Goal: Transaction & Acquisition: Purchase product/service

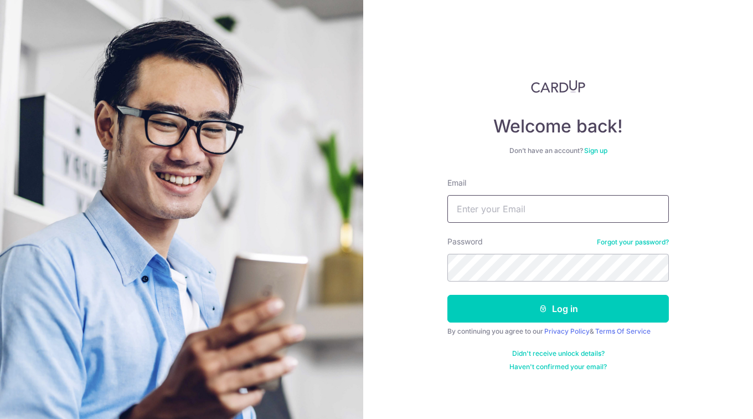
type input "[EMAIL_ADDRESS][DOMAIN_NAME]"
click at [548, 306] on button "Log in" at bounding box center [559, 309] width 222 height 28
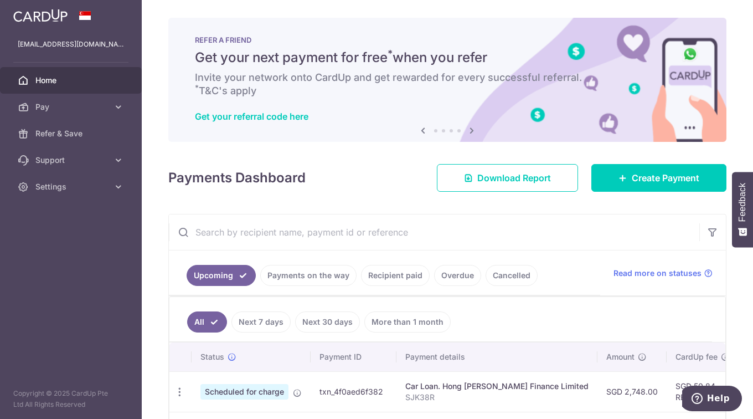
click at [538, 111] on div "Get your referral code here" at bounding box center [447, 116] width 505 height 11
click at [467, 130] on icon at bounding box center [471, 131] width 13 height 14
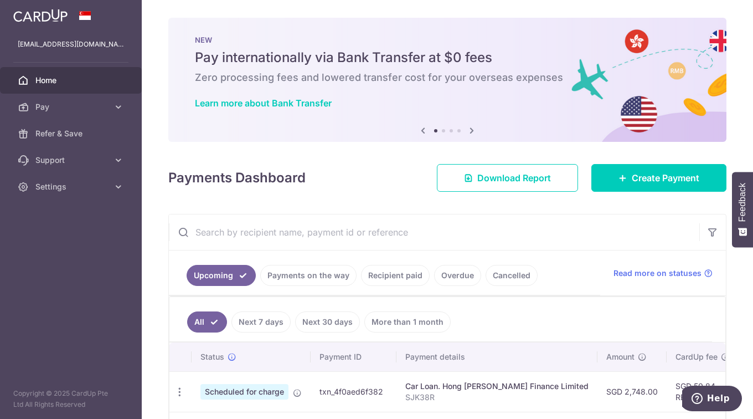
click at [467, 130] on icon at bounding box center [471, 131] width 13 height 14
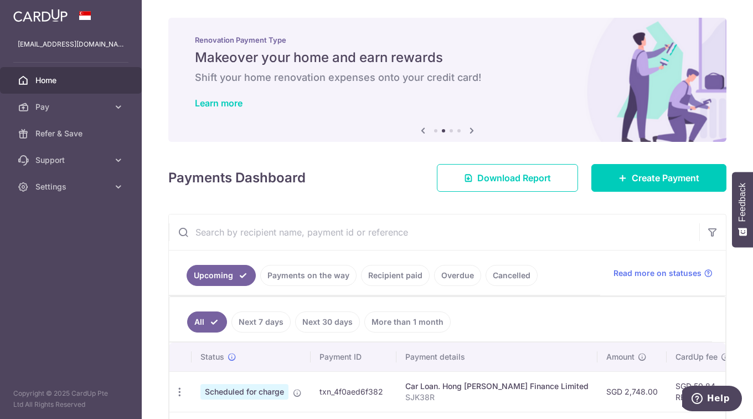
click at [467, 130] on icon at bounding box center [471, 131] width 13 height 14
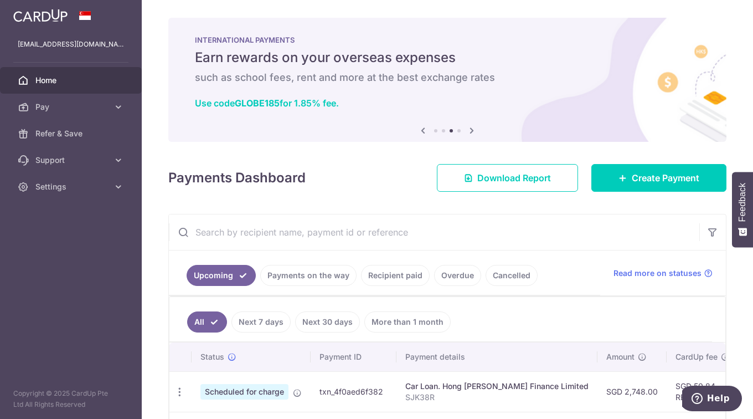
click at [467, 130] on icon at bounding box center [471, 131] width 13 height 14
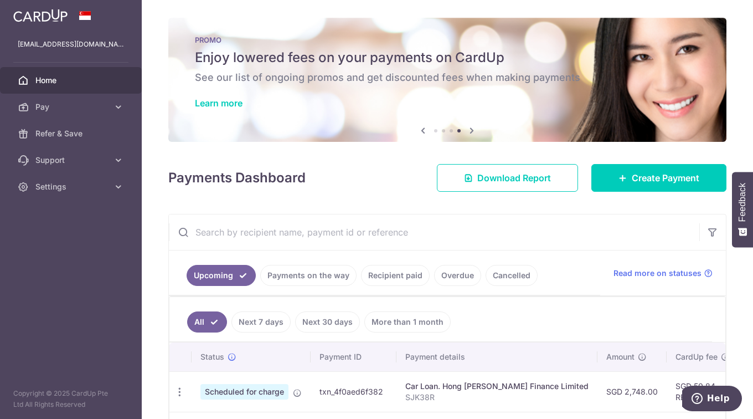
click at [232, 100] on link "Learn more" at bounding box center [219, 102] width 48 height 11
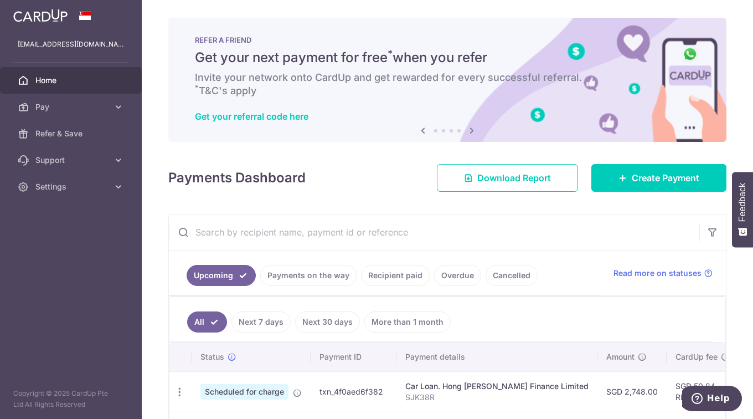
click at [115, 104] on icon at bounding box center [118, 106] width 11 height 11
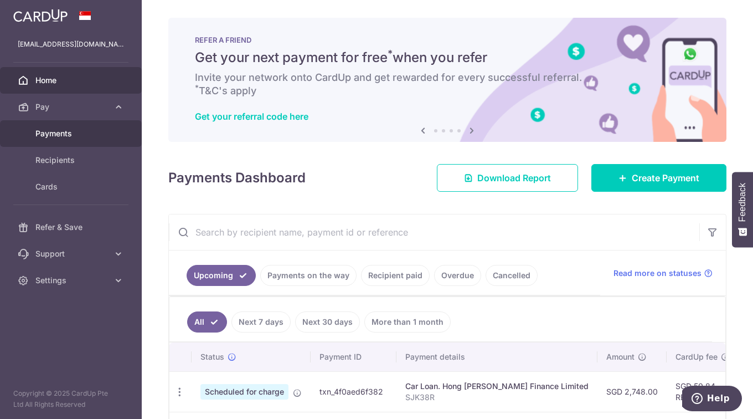
click at [65, 131] on span "Payments" at bounding box center [71, 133] width 73 height 11
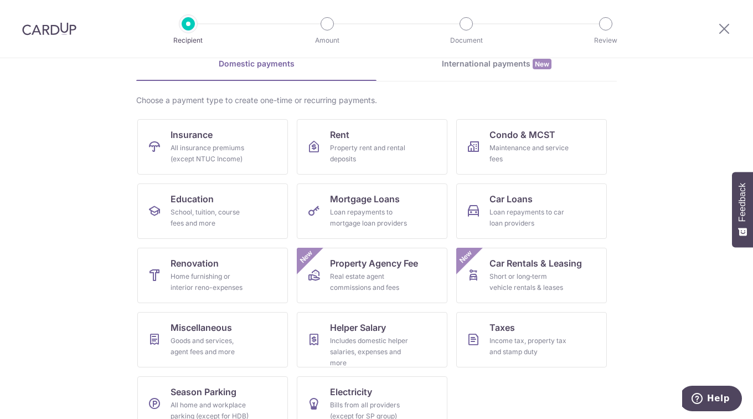
scroll to position [77, 0]
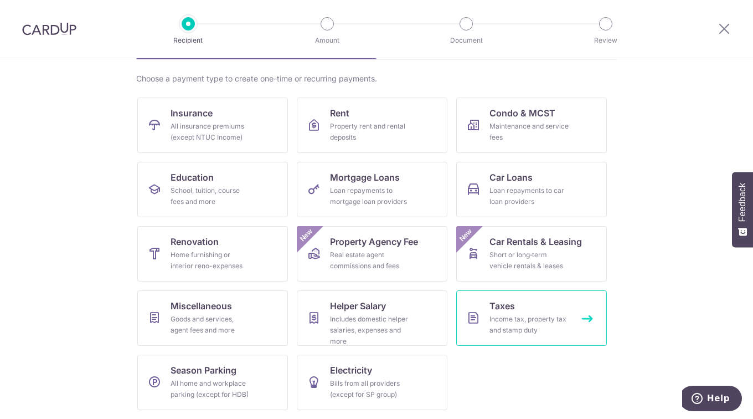
click at [533, 315] on div "Income tax, property tax and stamp duty" at bounding box center [530, 324] width 80 height 22
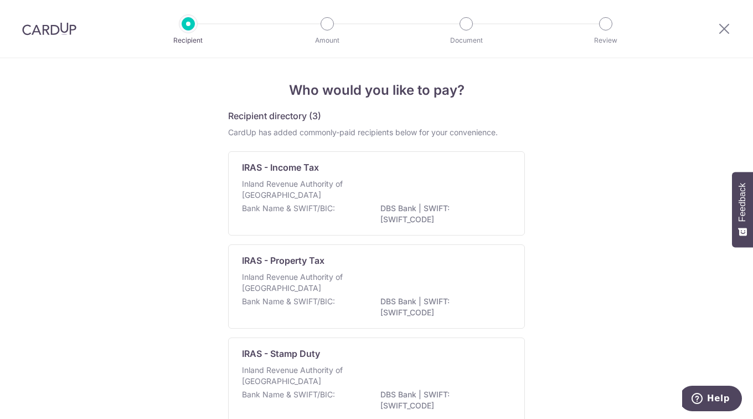
click at [334, 177] on div "IRAS - Income Tax Inland Revenue Authority of Singapore Bank Name & SWIFT/BIC: …" at bounding box center [376, 193] width 297 height 84
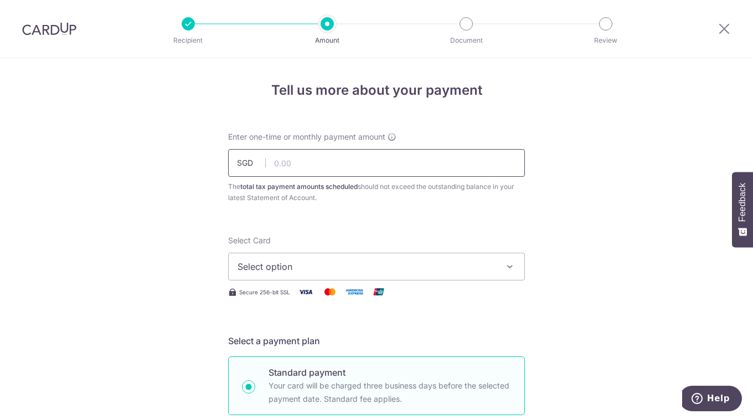
click at [356, 160] on input "text" at bounding box center [376, 163] width 297 height 28
type input "9,487.98"
click at [510, 265] on icon "button" at bounding box center [510, 266] width 11 height 11
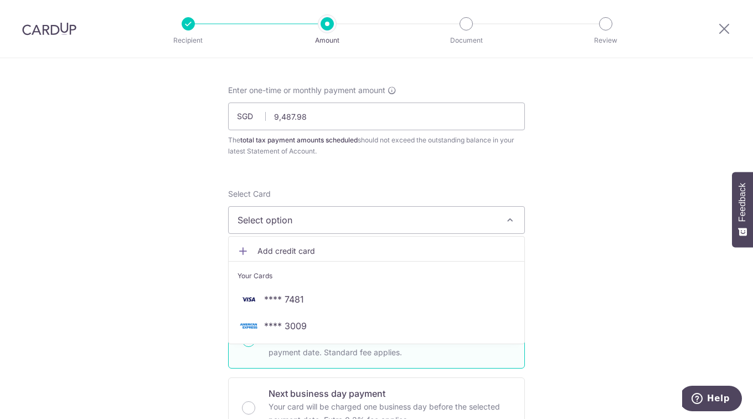
scroll to position [55, 0]
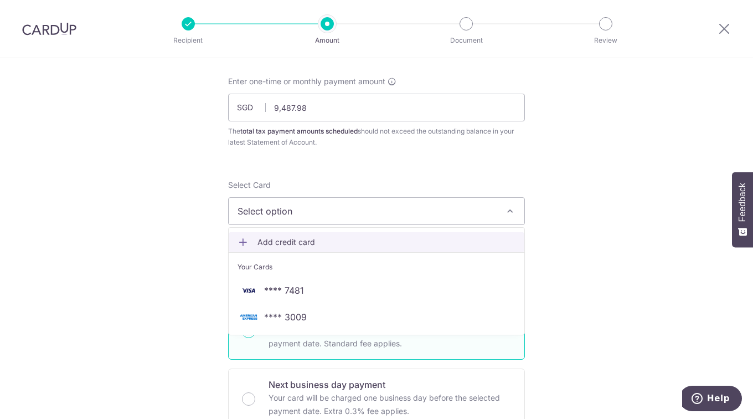
click at [263, 240] on span "Add credit card" at bounding box center [387, 241] width 258 height 11
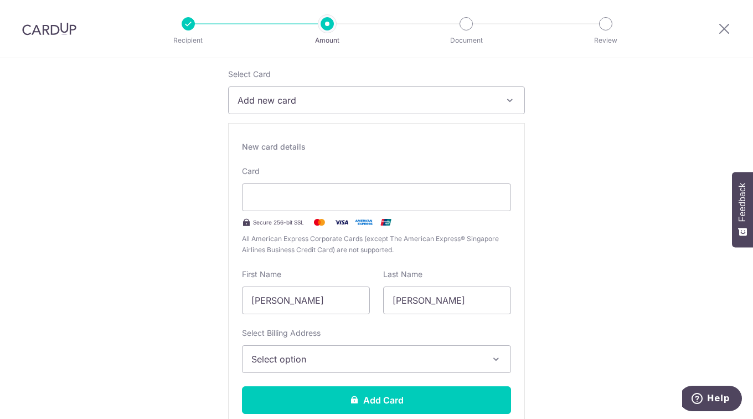
scroll to position [222, 0]
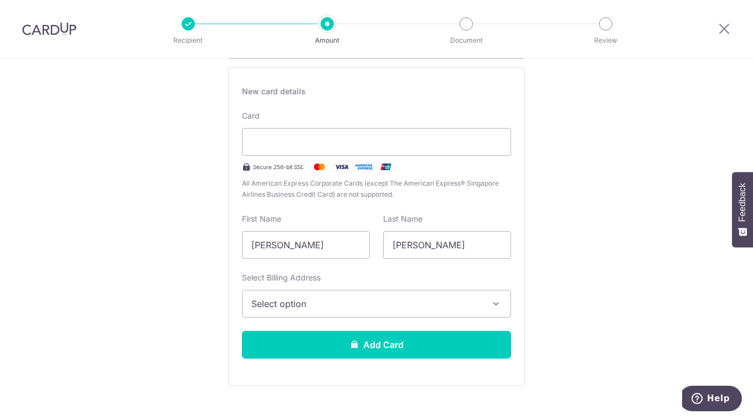
click at [496, 306] on icon "button" at bounding box center [496, 303] width 11 height 11
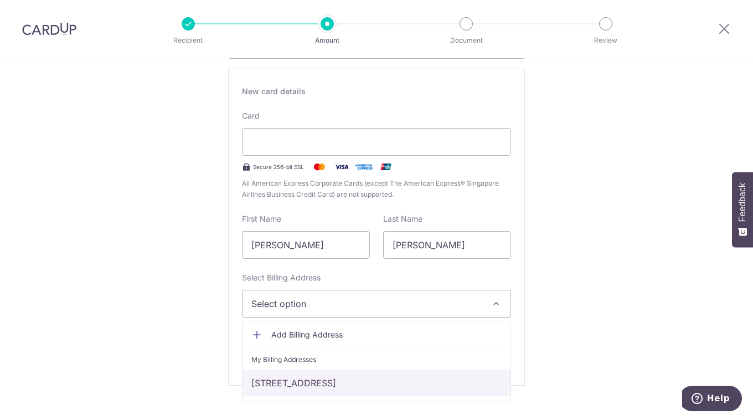
click at [408, 385] on link "[STREET_ADDRESS]" at bounding box center [377, 382] width 268 height 27
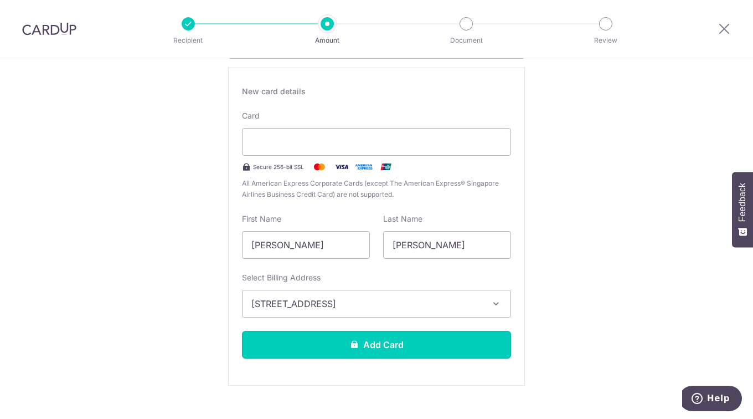
click at [425, 340] on button "Add Card" at bounding box center [376, 345] width 269 height 28
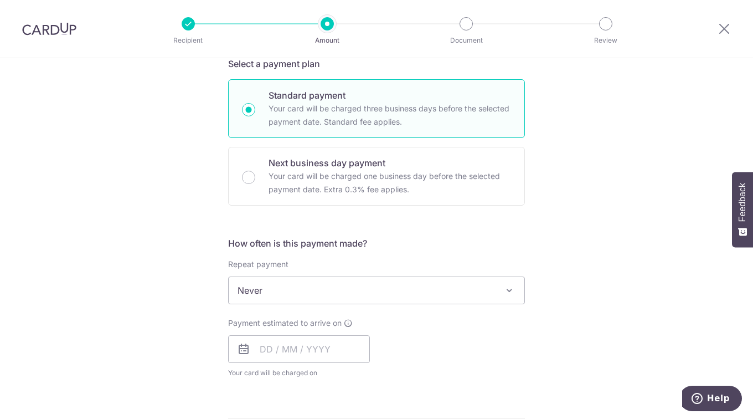
scroll to position [332, 0]
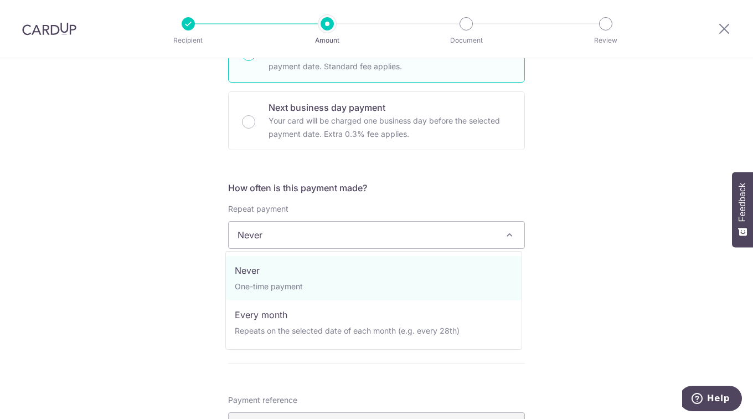
click at [508, 235] on span at bounding box center [509, 234] width 13 height 13
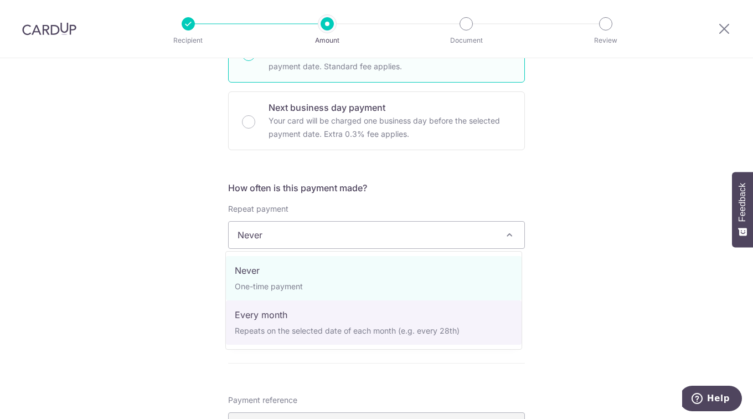
select select "3"
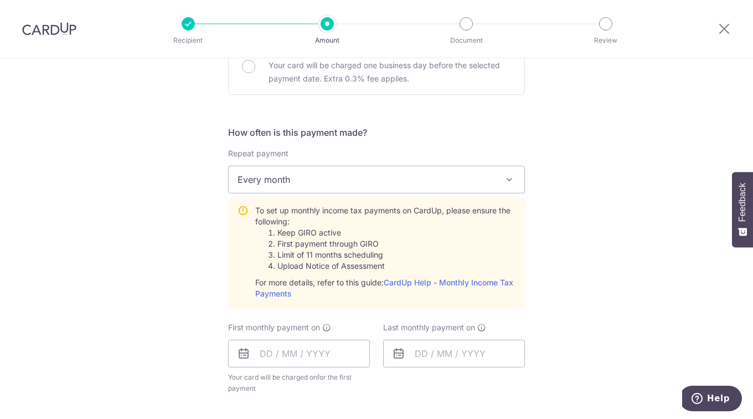
scroll to position [443, 0]
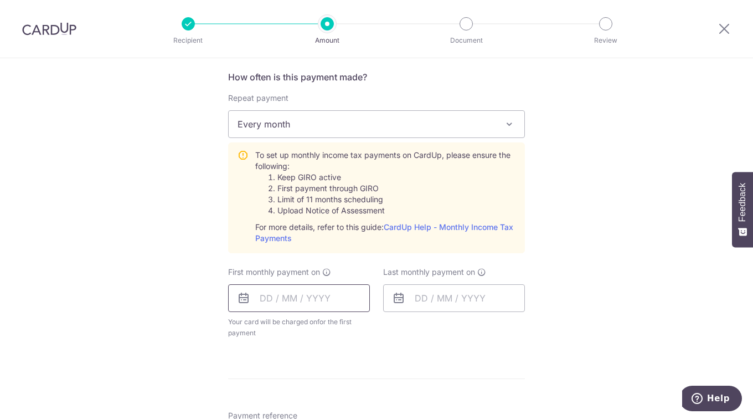
click at [319, 300] on input "text" at bounding box center [299, 298] width 142 height 28
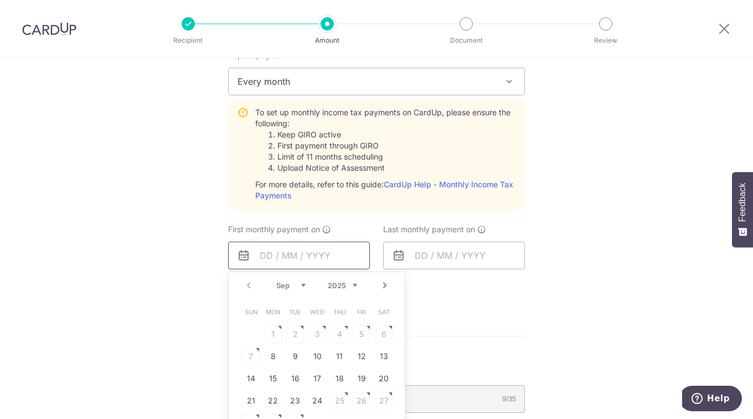
scroll to position [498, 0]
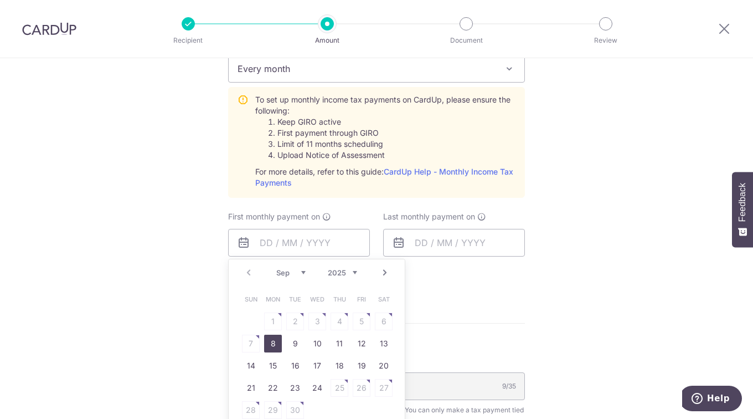
drag, startPoint x: 268, startPoint y: 342, endPoint x: 471, endPoint y: 337, distance: 202.8
click at [268, 342] on link "8" at bounding box center [273, 344] width 18 height 18
type input "[DATE]"
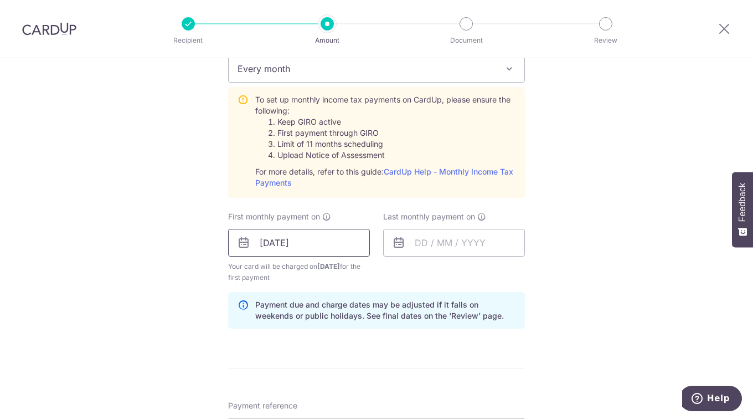
click at [293, 239] on input "[DATE]" at bounding box center [299, 243] width 142 height 28
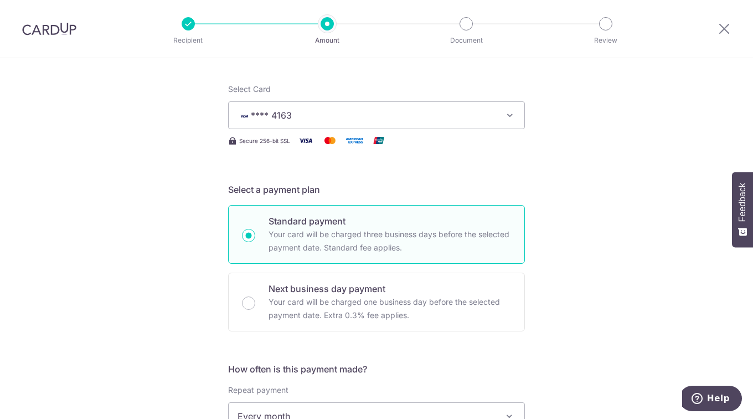
scroll to position [222, 0]
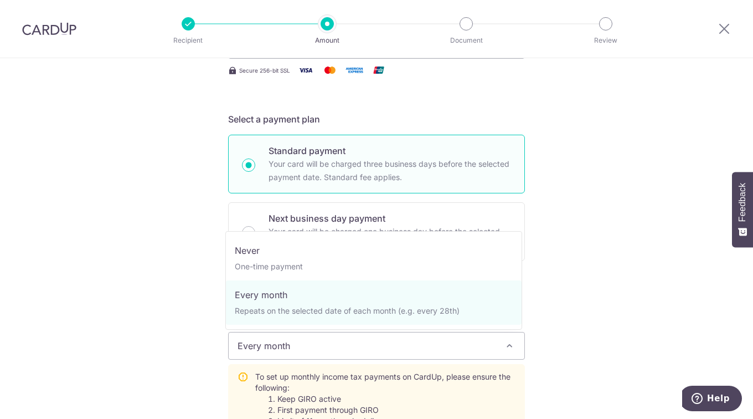
click at [506, 346] on span at bounding box center [509, 345] width 13 height 13
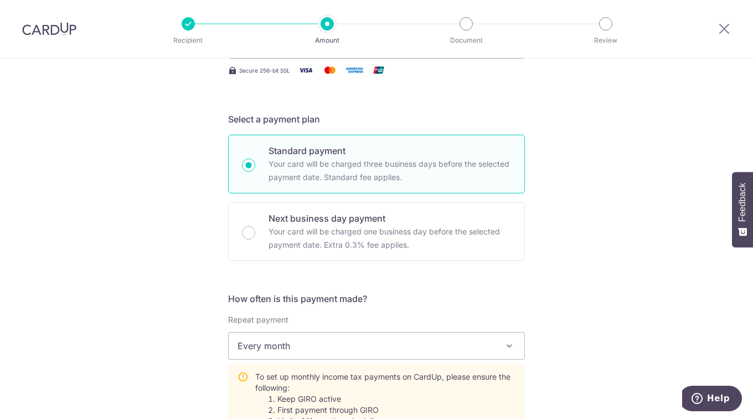
click at [506, 346] on span at bounding box center [509, 345] width 13 height 13
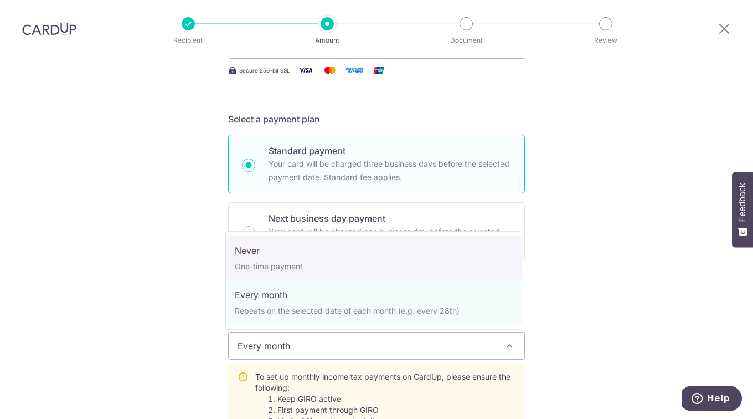
select select "1"
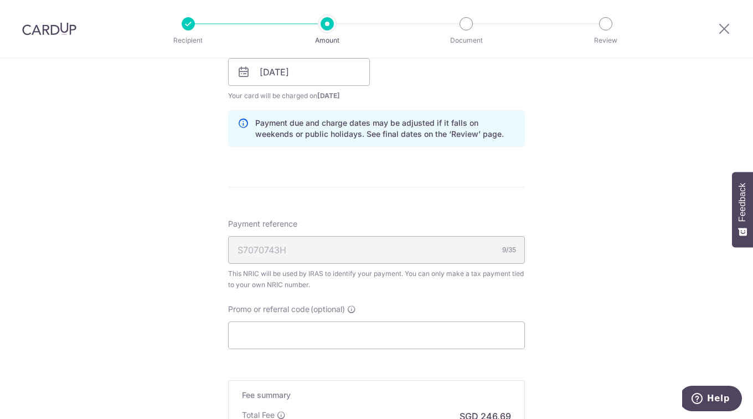
scroll to position [609, 0]
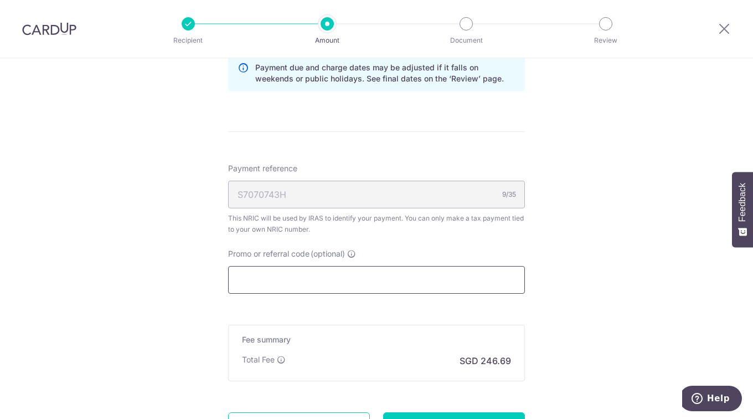
click at [299, 275] on input "Promo or referral code (optional)" at bounding box center [376, 280] width 297 height 28
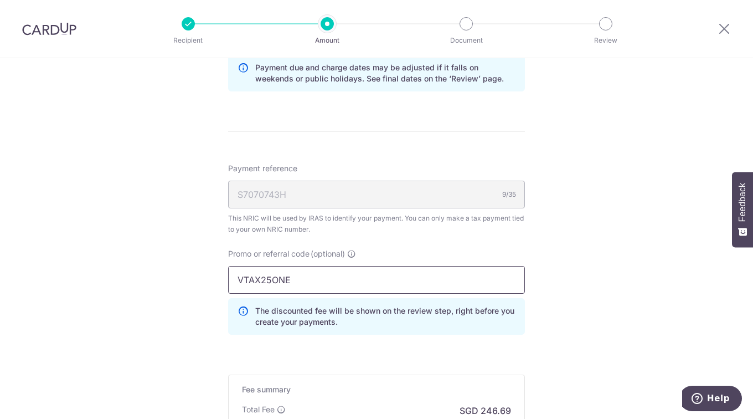
type input "VTAX25ONE"
click at [613, 330] on div "Tell us more about your payment Enter one-time or monthly payment amount SGD 9,…" at bounding box center [376, 11] width 753 height 1124
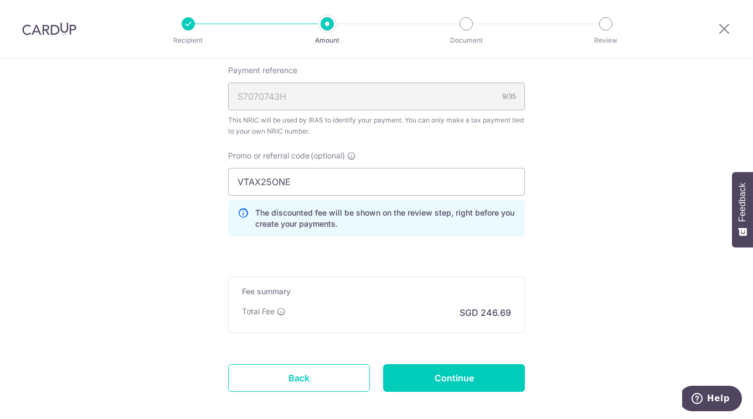
scroll to position [763, 0]
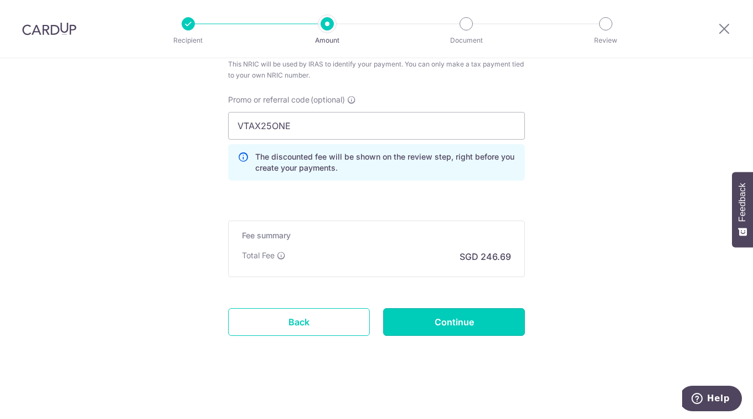
click at [484, 324] on input "Continue" at bounding box center [454, 322] width 142 height 28
type input "Create Schedule"
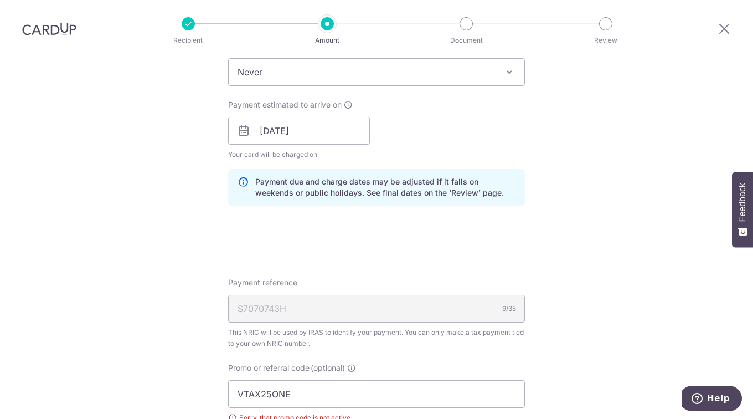
scroll to position [446, 0]
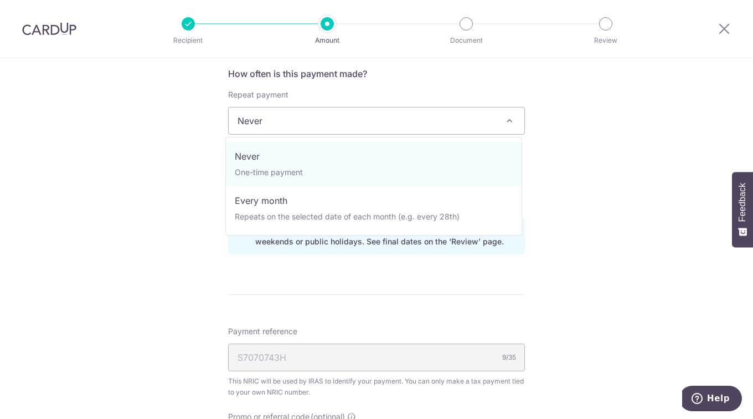
click at [505, 119] on span at bounding box center [509, 120] width 13 height 13
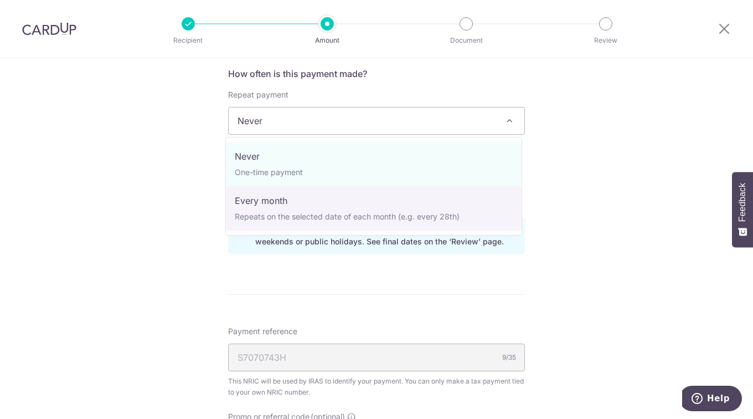
select select "3"
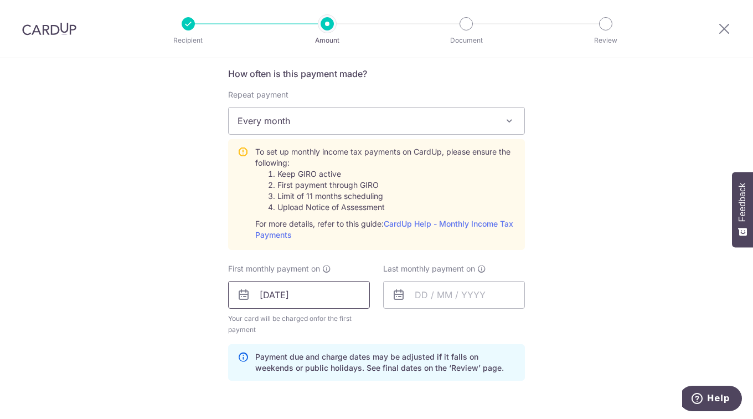
click at [339, 300] on input "[DATE]" at bounding box center [299, 295] width 142 height 28
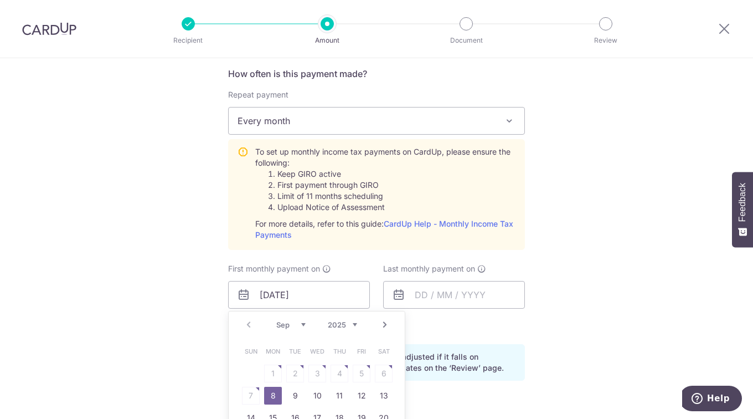
click at [302, 325] on select "Sep Oct Nov Dec" at bounding box center [290, 324] width 29 height 9
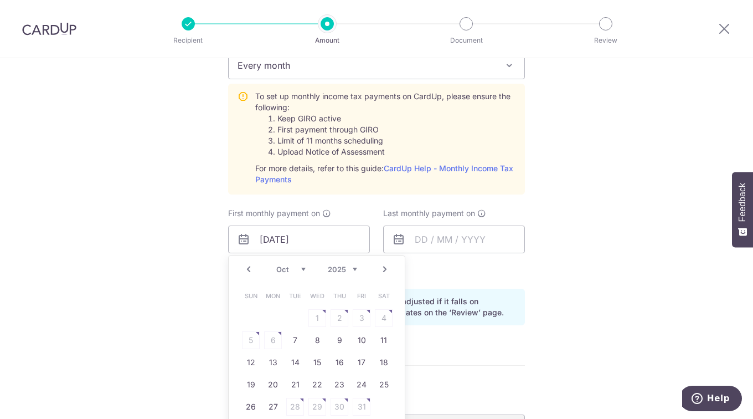
click at [269, 342] on table "Sun Mon Tue Wed Thu Fri Sat 1 2 3 4 5 6 7 8 9 10 11 12 13 14 15 16 17 18 19 20 …" at bounding box center [317, 351] width 155 height 133
click at [301, 270] on select "Sep Oct Nov Dec" at bounding box center [290, 269] width 29 height 9
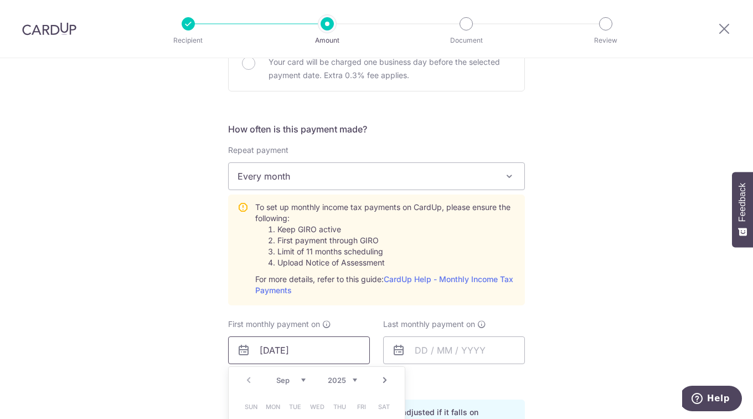
scroll to position [225, 0]
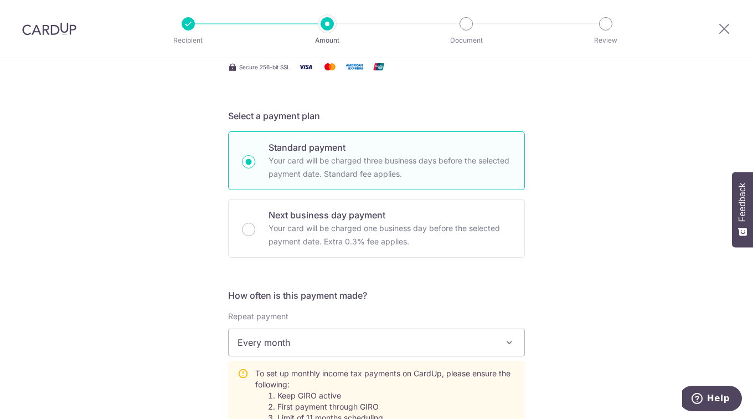
click at [250, 228] on input "Next business day payment Your card will be charged one business day before the…" at bounding box center [248, 229] width 13 height 13
radio input "true"
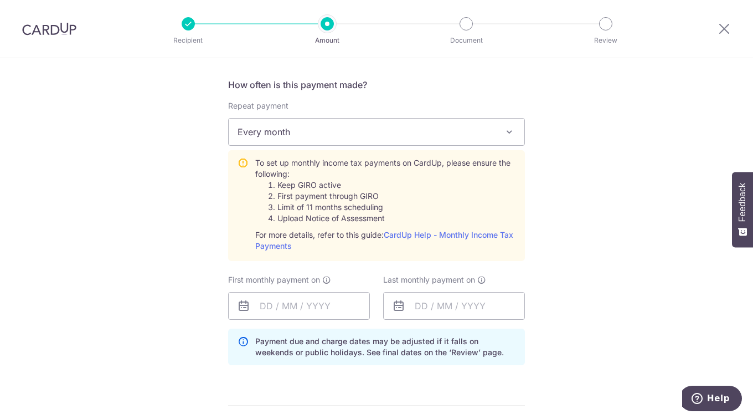
scroll to position [446, 0]
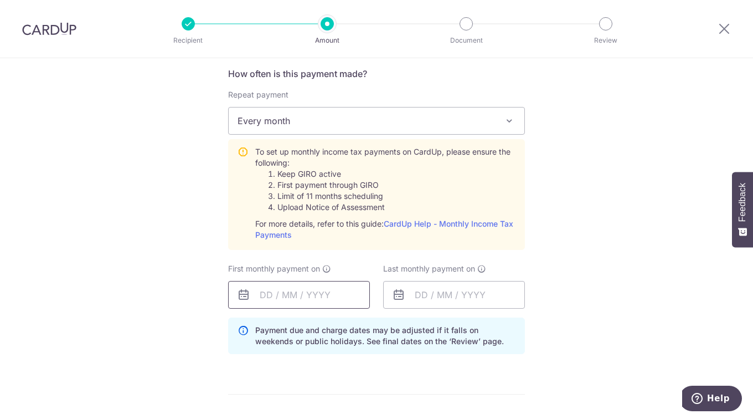
click at [328, 292] on input "text" at bounding box center [299, 295] width 142 height 28
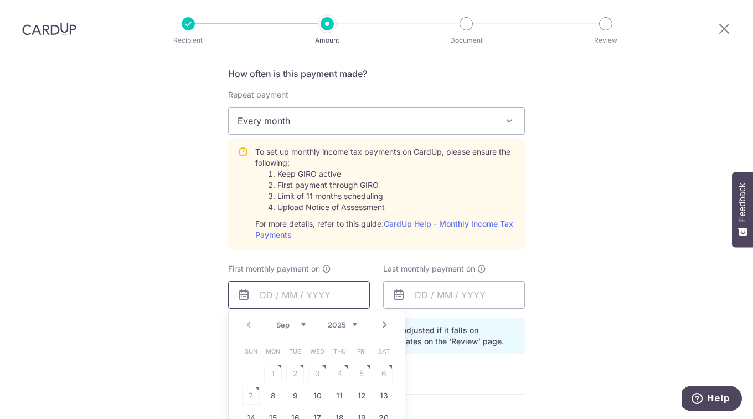
scroll to position [502, 0]
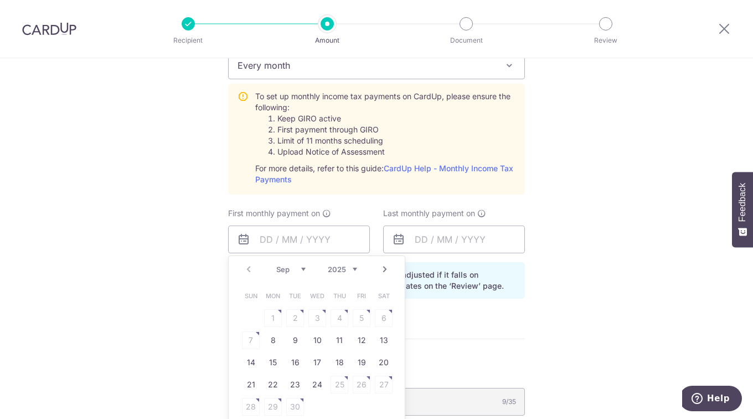
click at [299, 268] on select "Sep Oct Nov Dec" at bounding box center [290, 269] width 29 height 9
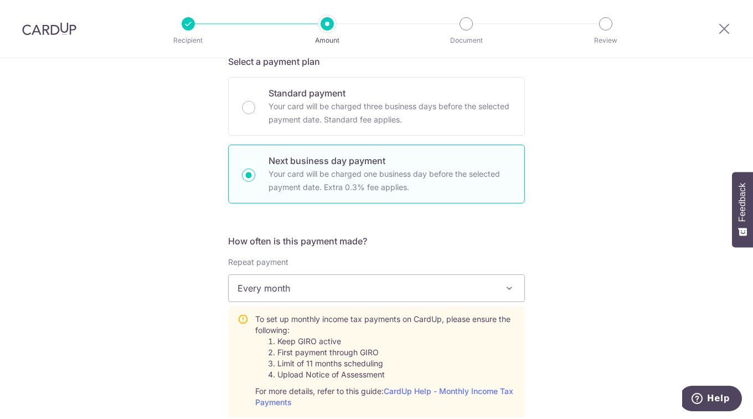
scroll to position [225, 0]
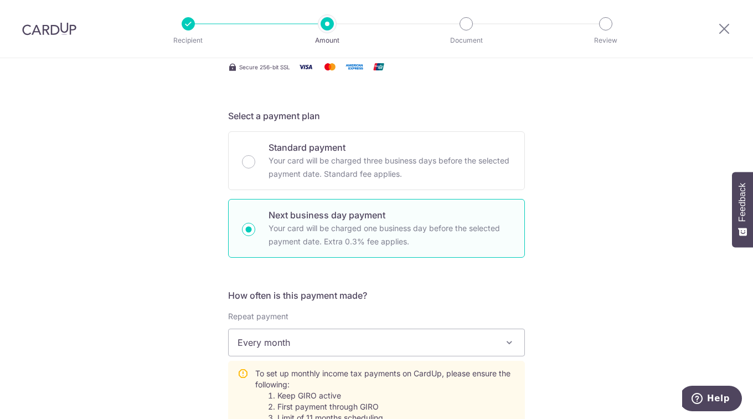
click at [249, 164] on input "Standard payment Your card will be charged three business days before the selec…" at bounding box center [248, 161] width 13 height 13
radio input "true"
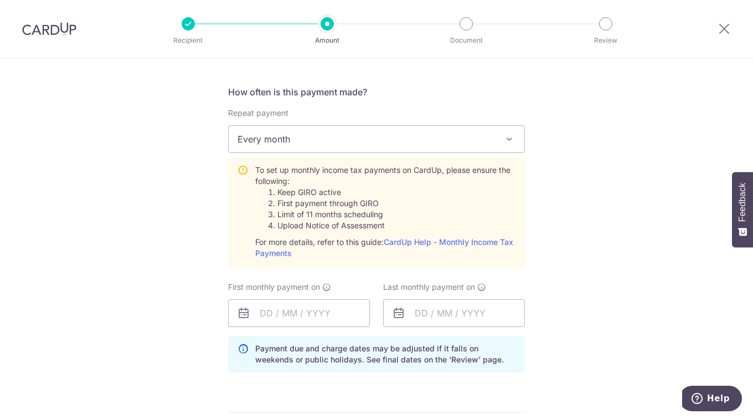
scroll to position [502, 0]
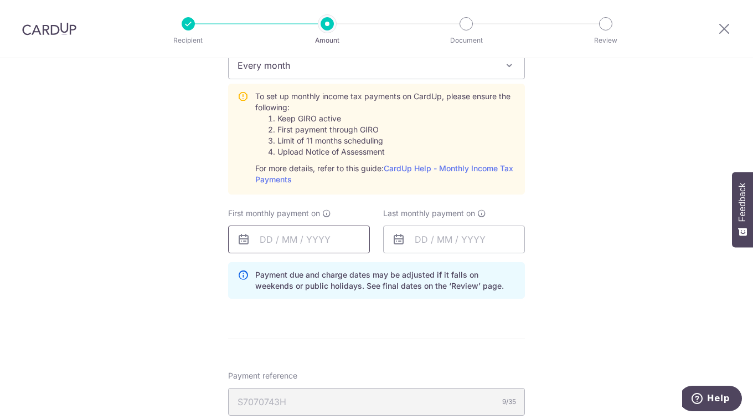
click at [347, 241] on input "text" at bounding box center [299, 239] width 142 height 28
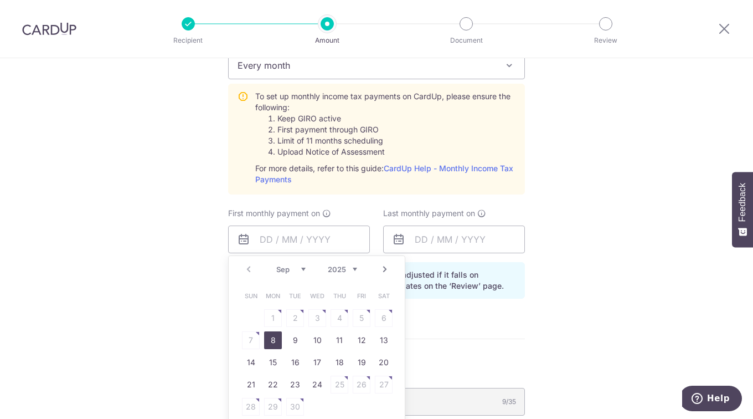
click at [269, 340] on link "8" at bounding box center [273, 340] width 18 height 18
type input "08/09/2025"
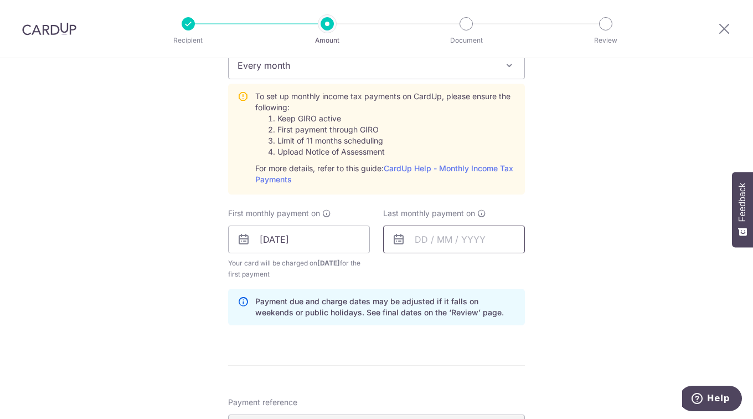
click at [486, 236] on input "text" at bounding box center [454, 239] width 142 height 28
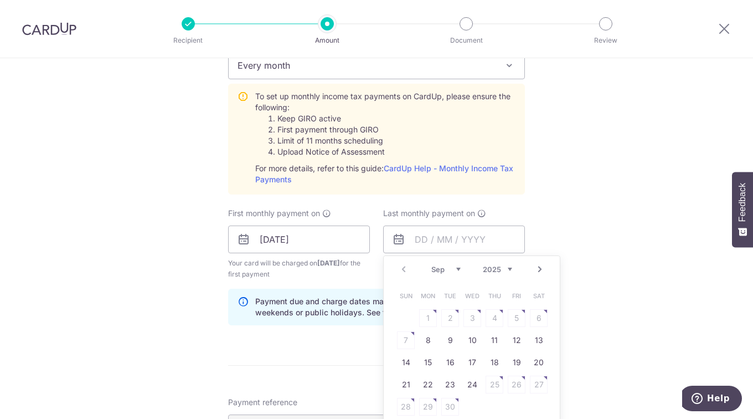
click at [507, 269] on select "2025 2026" at bounding box center [497, 269] width 29 height 9
click at [457, 268] on select "Jan Feb Mar Apr May Jun Jul Aug Sep Oct" at bounding box center [445, 269] width 29 height 9
click at [424, 340] on link "9" at bounding box center [428, 340] width 18 height 18
type input "09/03/2026"
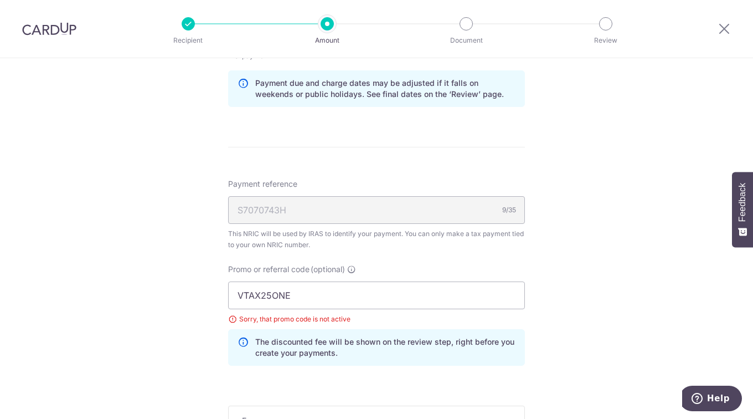
scroll to position [723, 0]
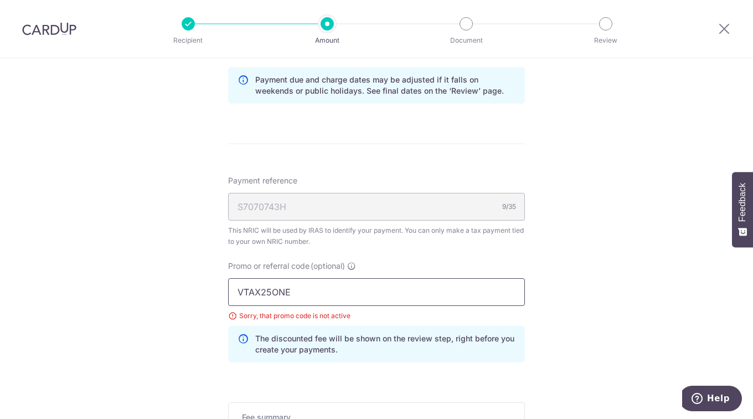
click at [449, 294] on input "VTAX25ONE" at bounding box center [376, 292] width 297 height 28
type input "VTAX25R"
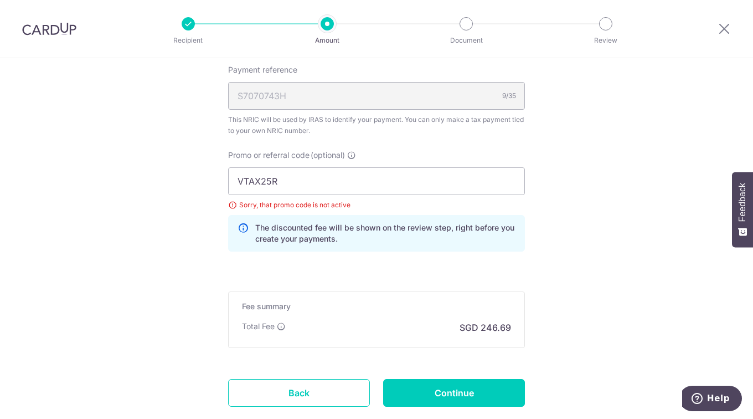
scroll to position [889, 0]
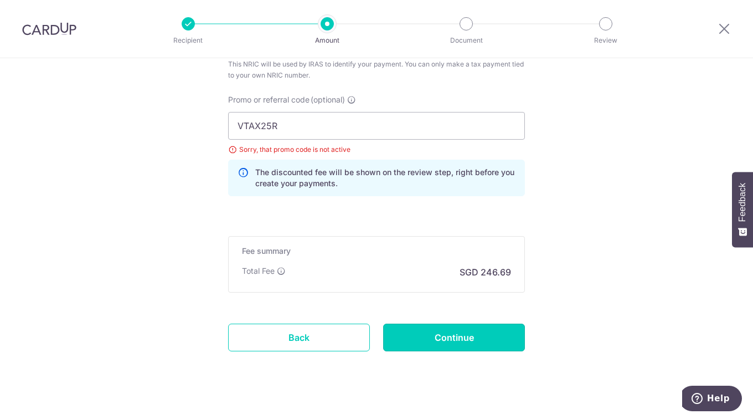
click at [461, 336] on input "Continue" at bounding box center [454, 337] width 142 height 28
type input "Update Schedule"
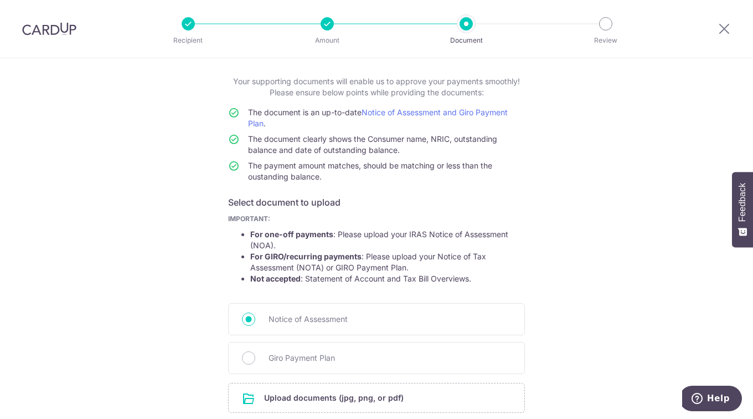
scroll to position [111, 0]
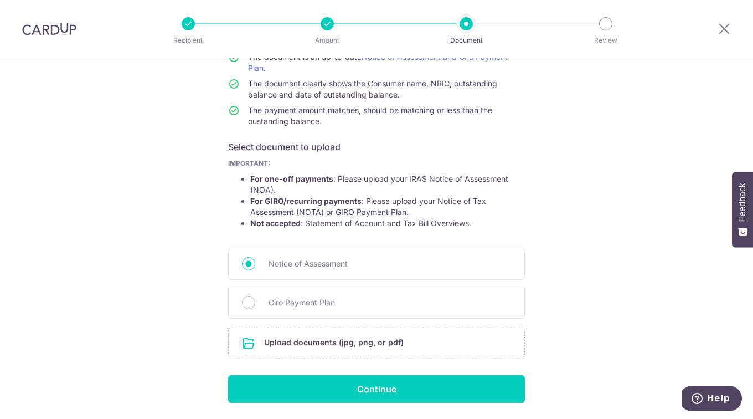
click at [262, 301] on div "Giro Payment Plan" at bounding box center [376, 302] width 297 height 32
click at [246, 300] on input "Giro Payment Plan" at bounding box center [248, 302] width 13 height 13
radio input "true"
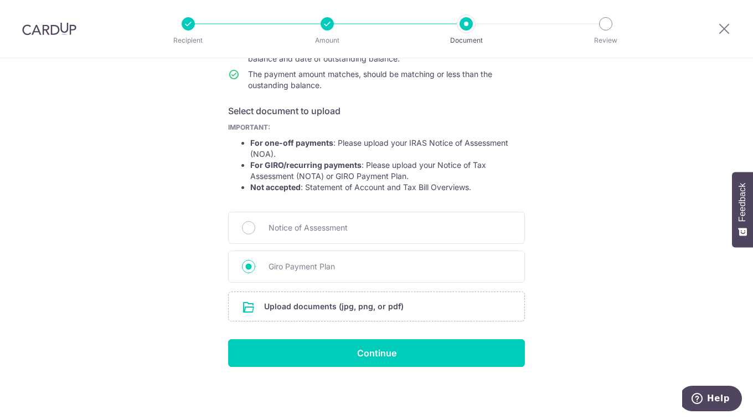
click at [364, 301] on input "file" at bounding box center [377, 306] width 296 height 29
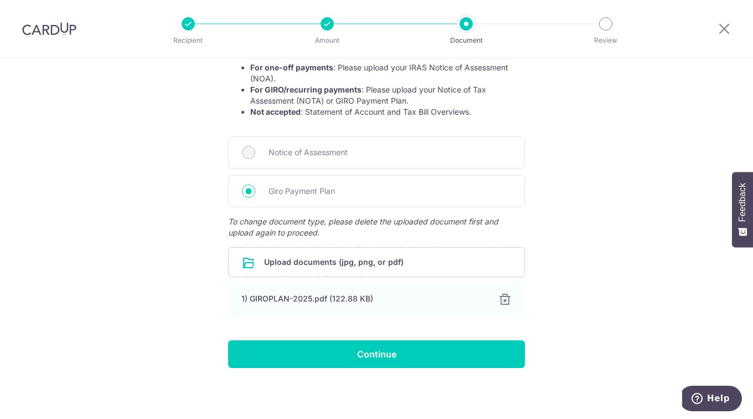
scroll to position [223, 0]
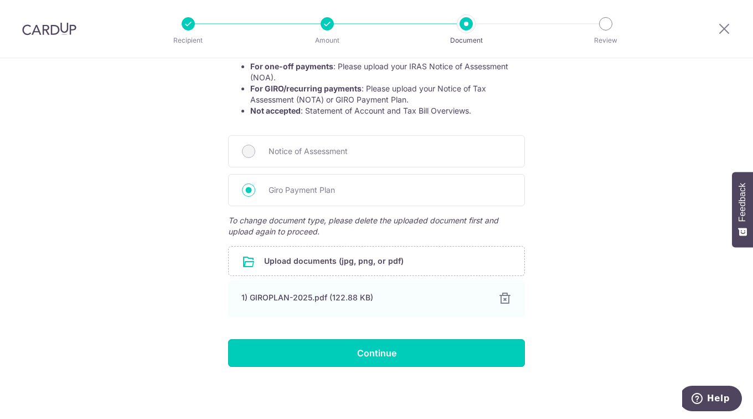
click at [388, 357] on input "Continue" at bounding box center [376, 353] width 297 height 28
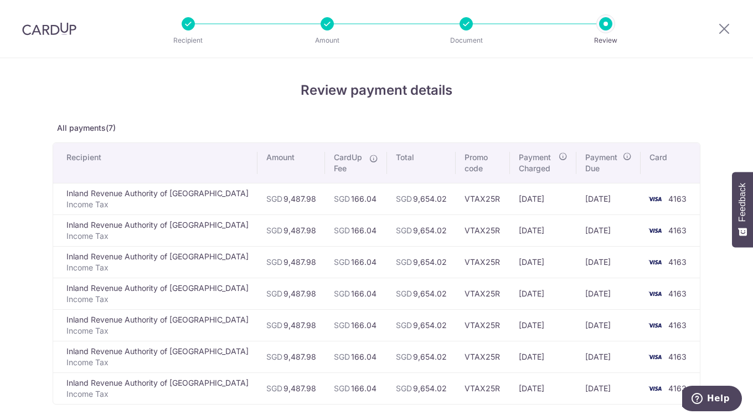
scroll to position [55, 0]
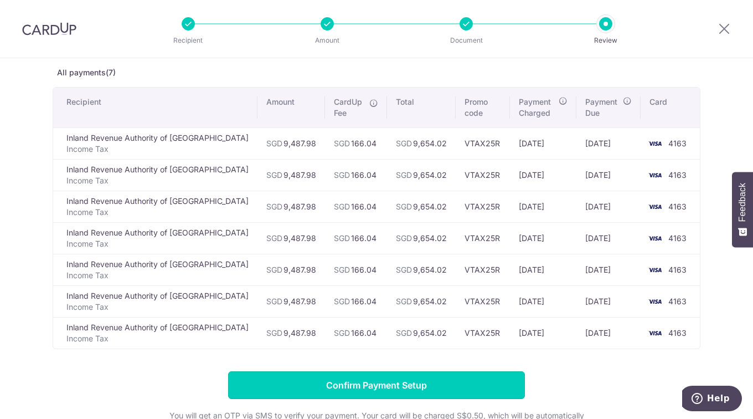
click at [383, 383] on input "Confirm Payment Setup" at bounding box center [376, 385] width 297 height 28
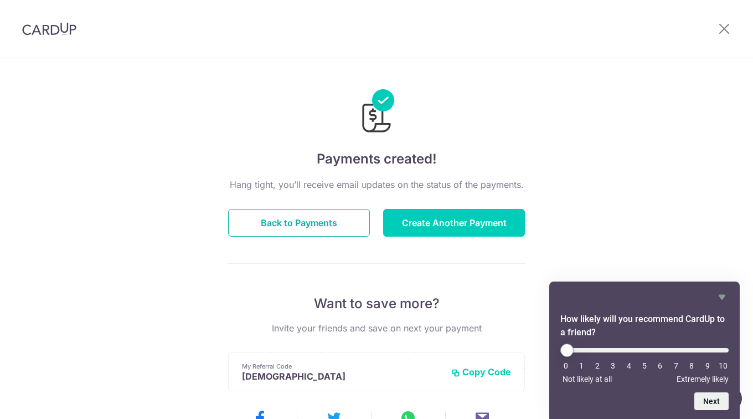
click at [299, 220] on button "Back to Payments" at bounding box center [299, 223] width 142 height 28
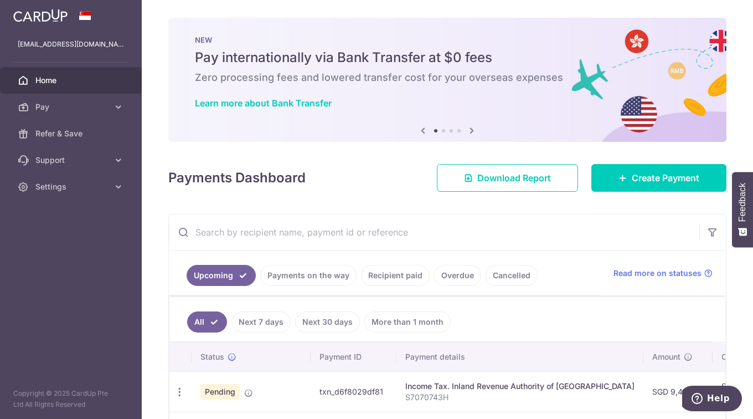
click at [60, 184] on span "Settings" at bounding box center [71, 186] width 73 height 11
click at [55, 237] on span "Logout" at bounding box center [71, 239] width 73 height 11
